Goal: Information Seeking & Learning: Find specific fact

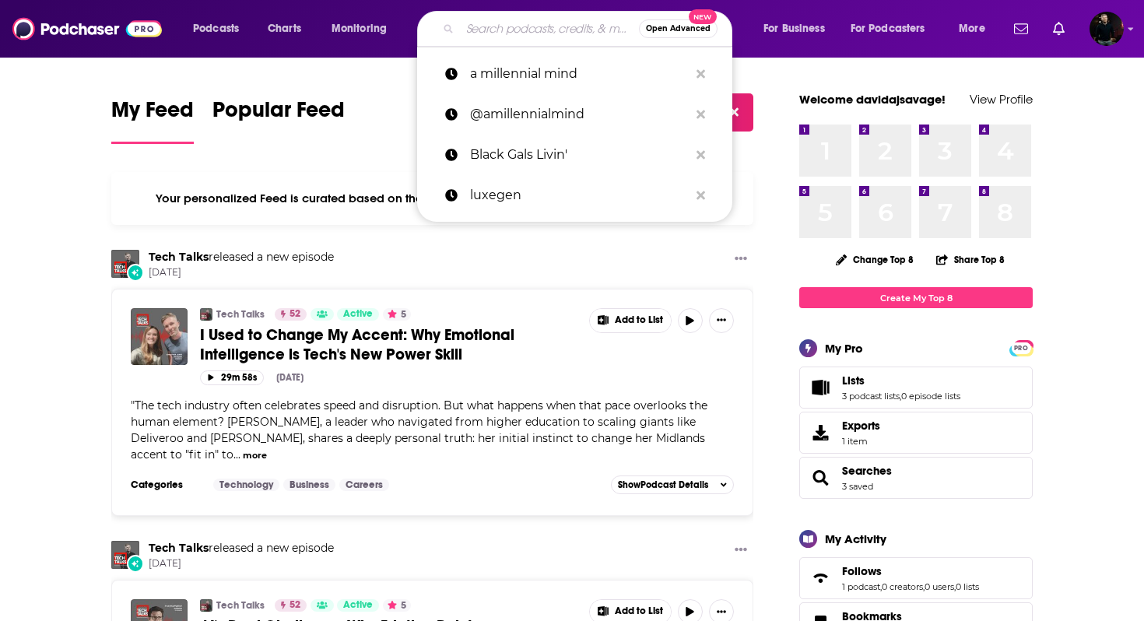
click at [489, 29] on input "Search podcasts, credits, & more..." at bounding box center [549, 28] width 179 height 25
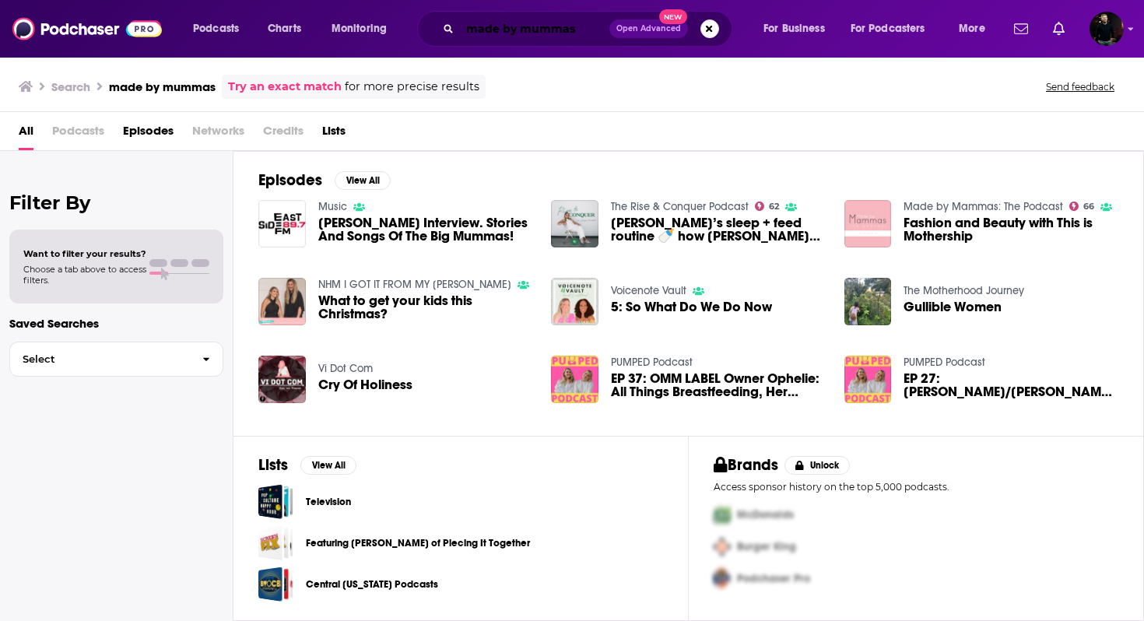
click at [516, 31] on input "made by mummas" at bounding box center [534, 28] width 149 height 25
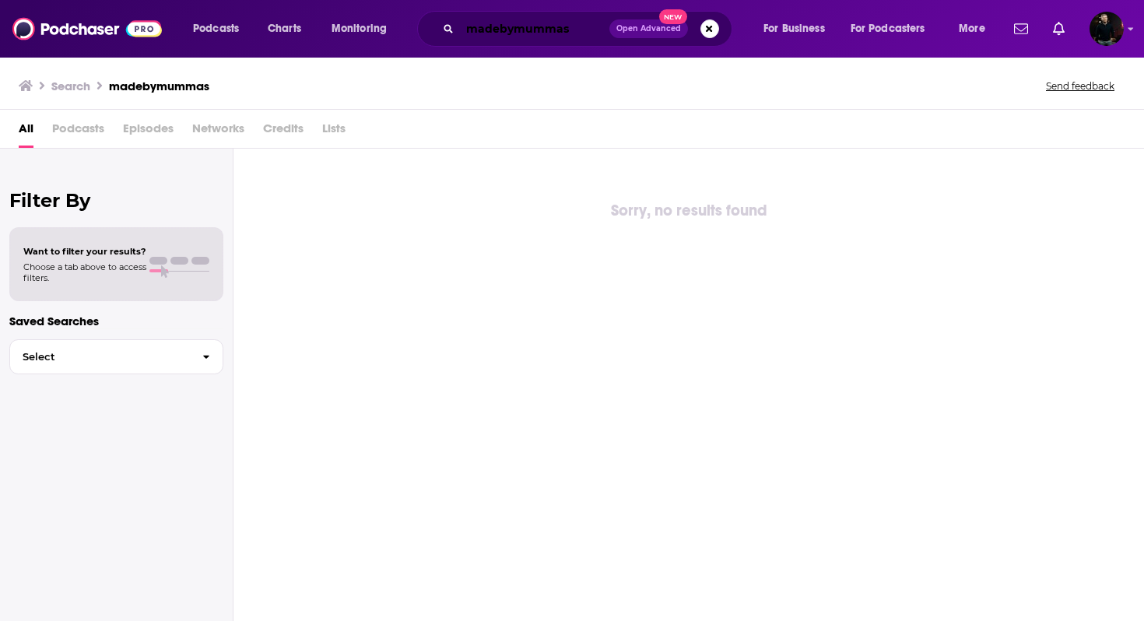
click at [533, 32] on input "madebymummas" at bounding box center [534, 28] width 149 height 25
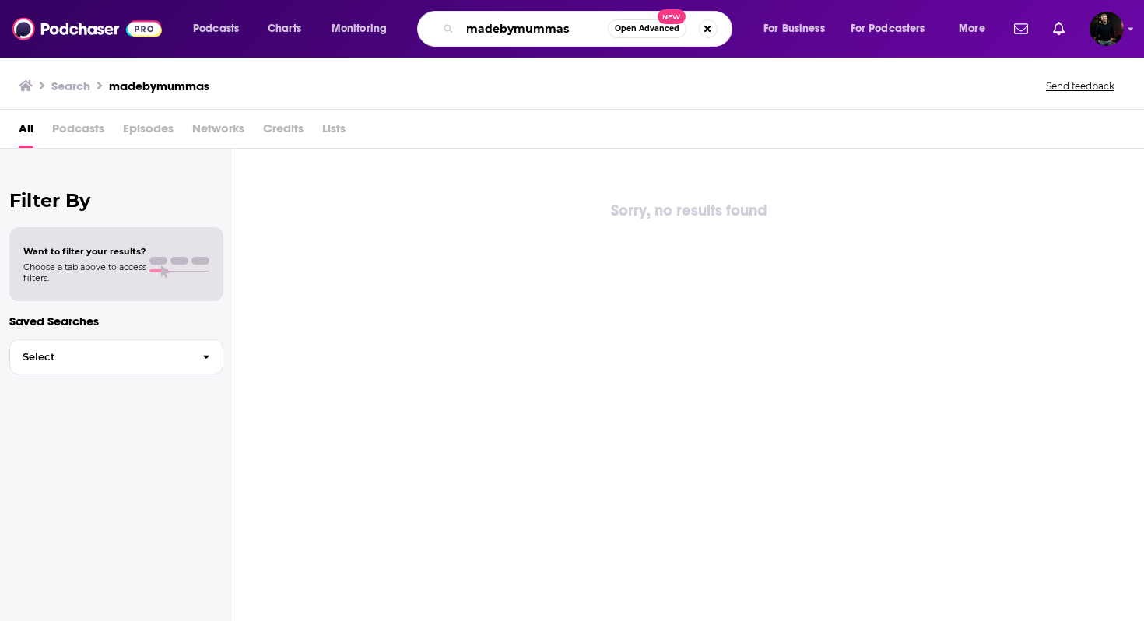
click at [553, 33] on input "madebymummas" at bounding box center [534, 28] width 148 height 25
click at [564, 33] on input "madebymummas" at bounding box center [534, 28] width 148 height 25
click at [545, 33] on input "madebymummas" at bounding box center [534, 28] width 148 height 25
click at [539, 31] on input "madebymumas" at bounding box center [534, 28] width 148 height 25
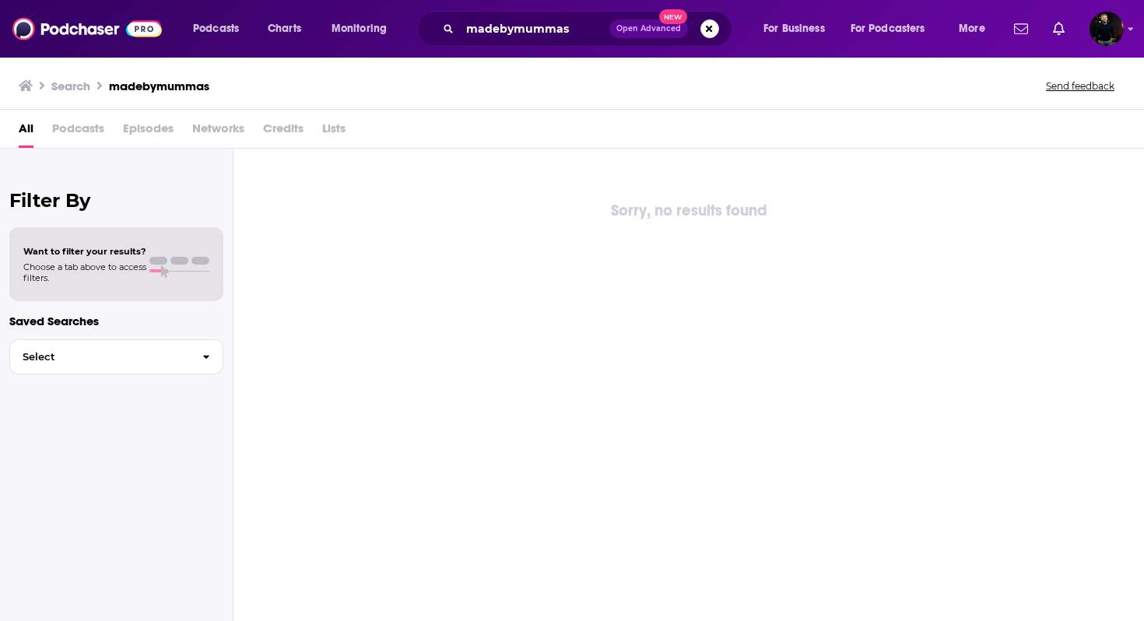
click at [58, 128] on span "Podcasts" at bounding box center [78, 132] width 52 height 32
click at [79, 128] on span "Podcasts" at bounding box center [78, 132] width 52 height 32
click at [177, 90] on h3 "madebymummas" at bounding box center [159, 86] width 100 height 15
click at [235, 27] on span "Podcasts" at bounding box center [216, 29] width 46 height 22
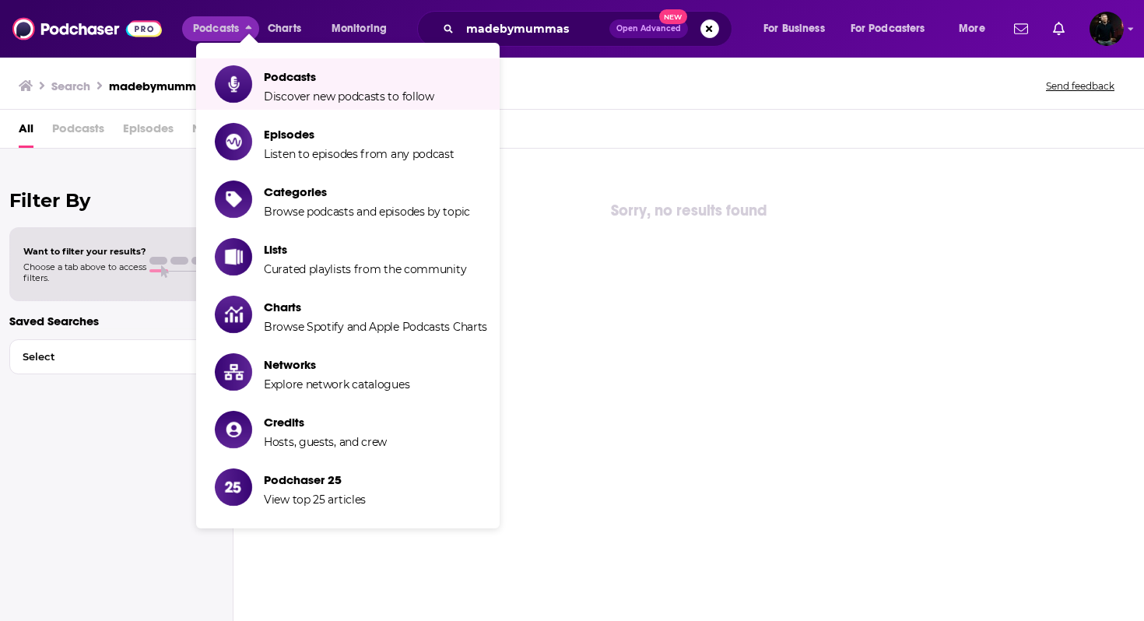
click at [544, 2] on div "Podcasts Charts Monitoring madebymummas Open Advanced New For Business For Podc…" at bounding box center [572, 29] width 1144 height 58
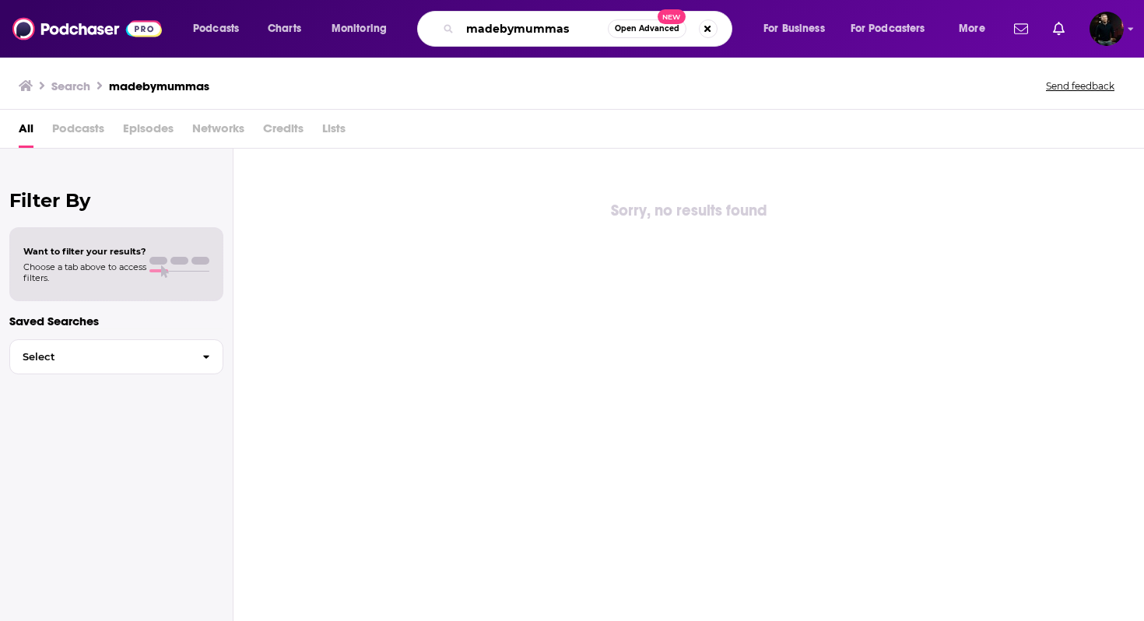
click at [541, 26] on input "madebymummas" at bounding box center [534, 28] width 148 height 25
type input "z"
click at [534, 33] on input "made by [PERSON_NAME]" at bounding box center [534, 28] width 148 height 25
type input "made by Mammas"
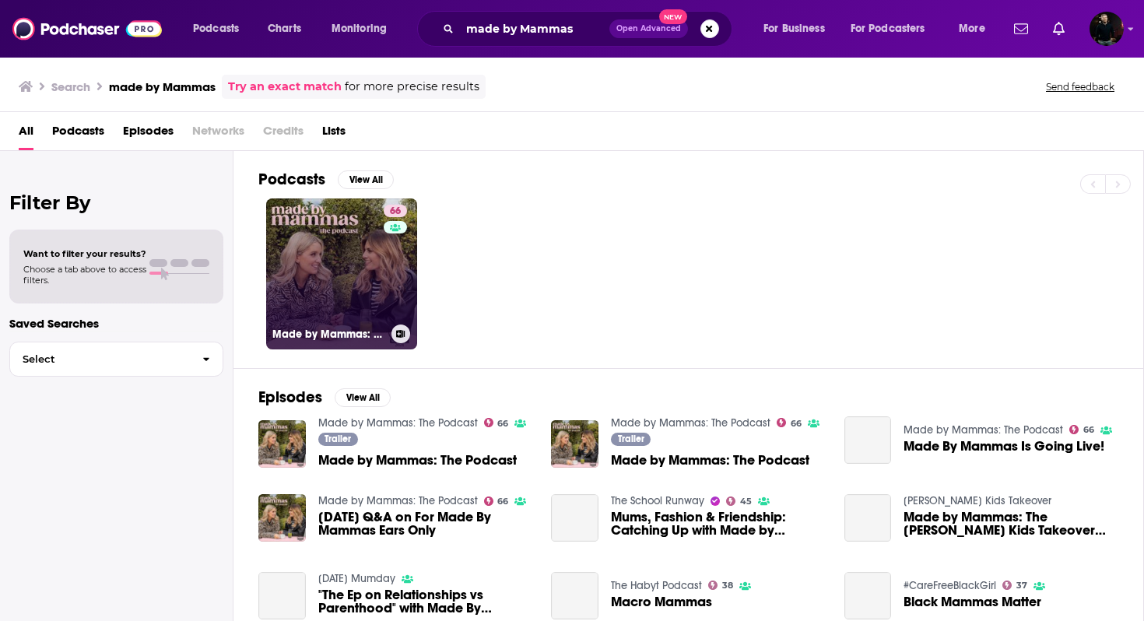
click at [332, 278] on link "66 Made by Mammas: The Podcast" at bounding box center [341, 273] width 151 height 151
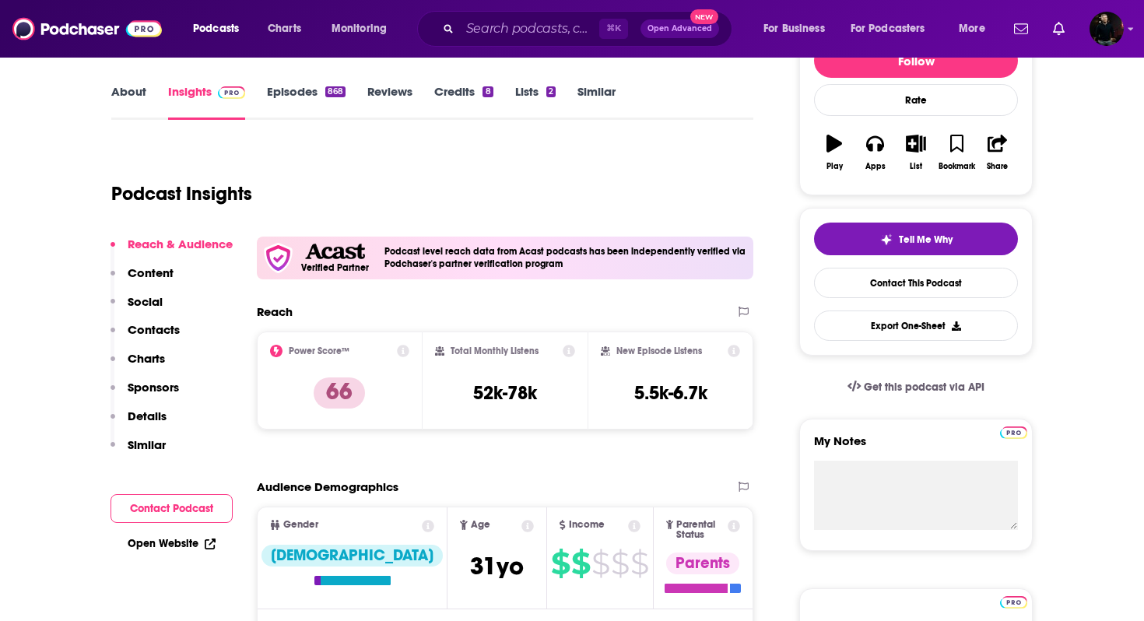
scroll to position [215, 0]
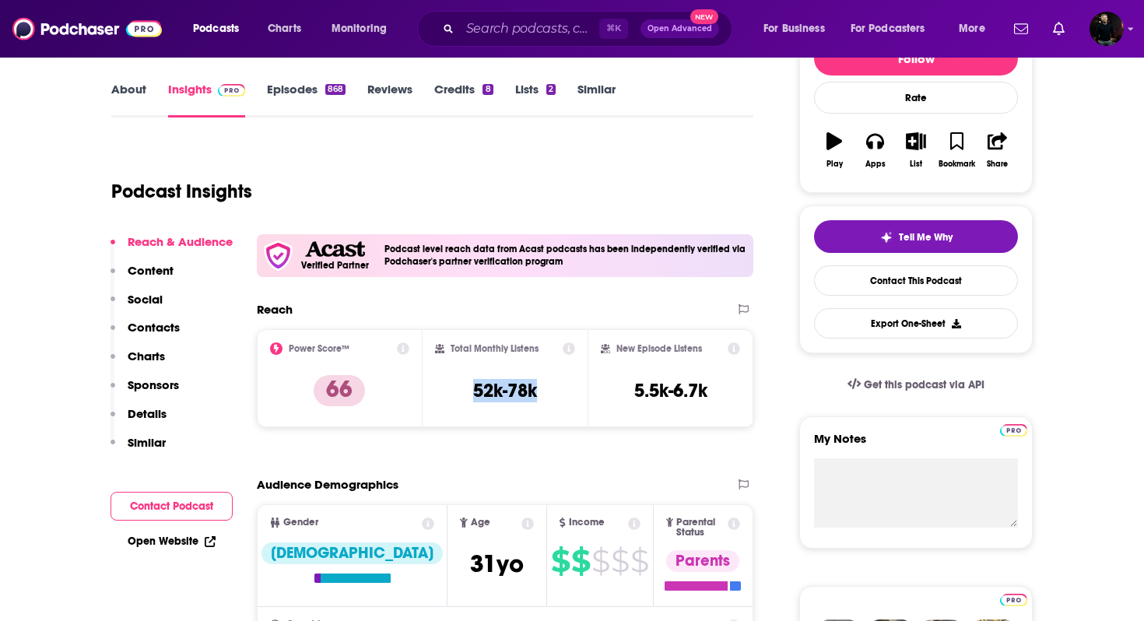
drag, startPoint x: 539, startPoint y: 395, endPoint x: 464, endPoint y: 395, distance: 74.7
click at [464, 395] on div "Total Monthly Listens 52k-78k" at bounding box center [505, 378] width 141 height 72
copy h3 "52k-78k"
